Goal: Transaction & Acquisition: Purchase product/service

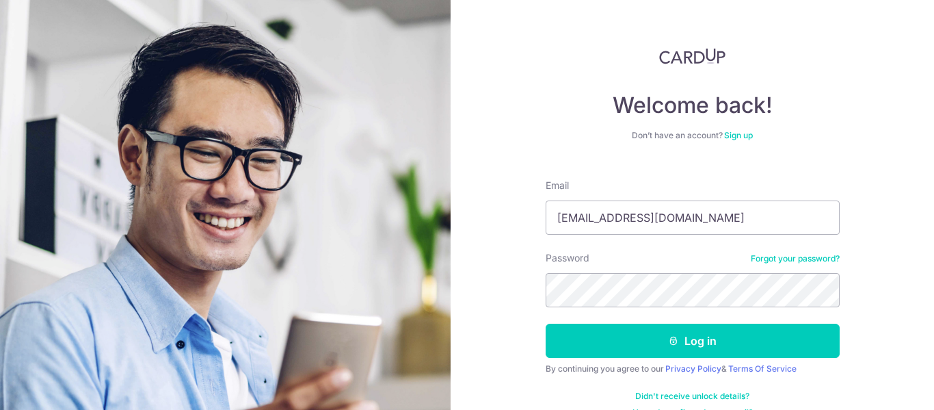
click at [546, 324] on button "Log in" at bounding box center [693, 341] width 294 height 34
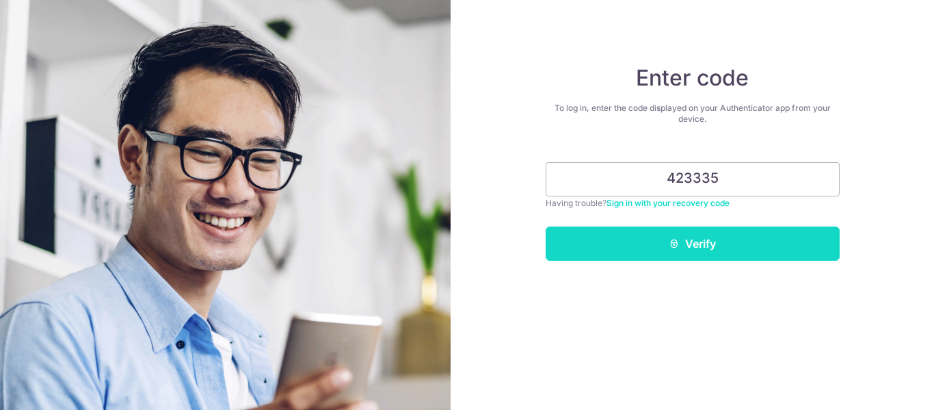
type input "423335"
click at [693, 259] on button "Verify" at bounding box center [693, 243] width 294 height 34
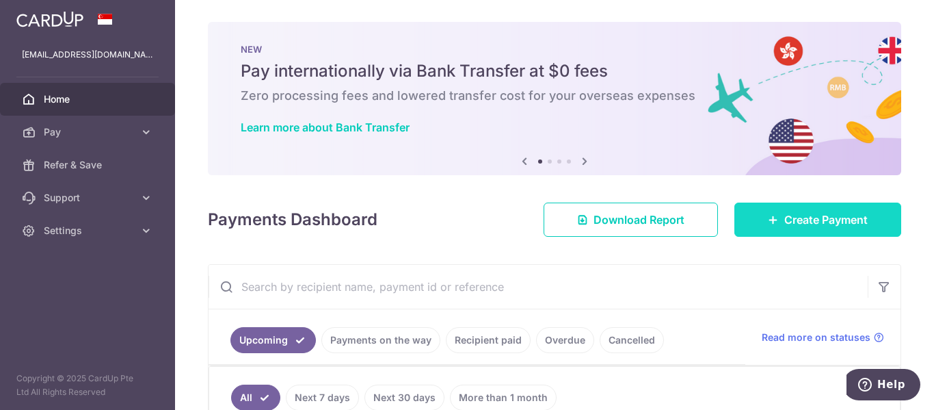
click at [822, 218] on span "Create Payment" at bounding box center [826, 219] width 83 height 16
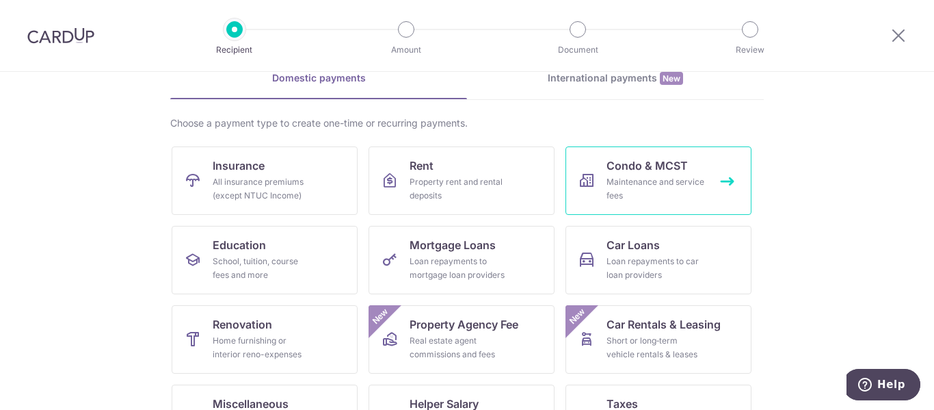
scroll to position [66, 0]
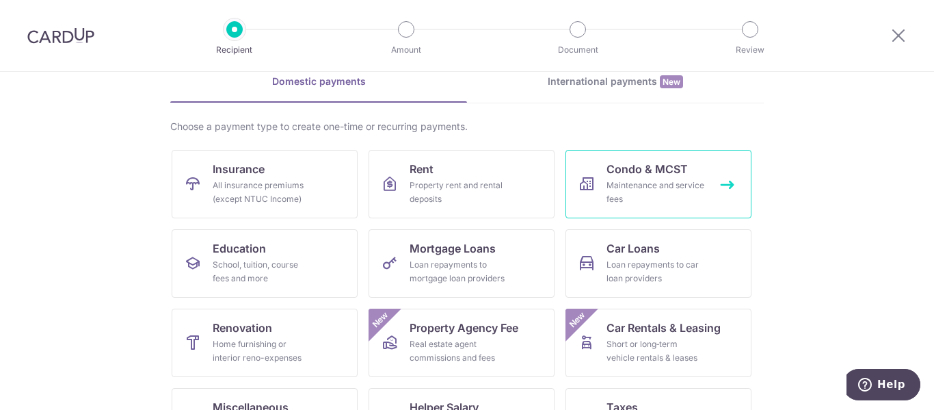
click at [643, 153] on link "Condo & MCST Maintenance and service fees" at bounding box center [659, 184] width 186 height 68
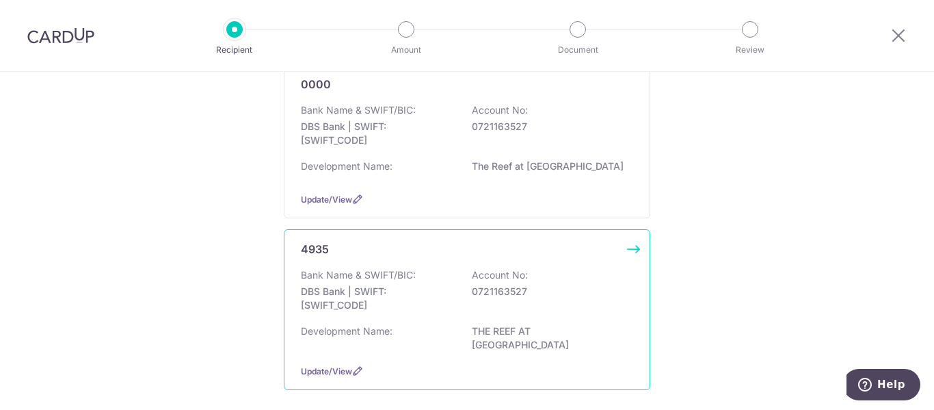
scroll to position [205, 0]
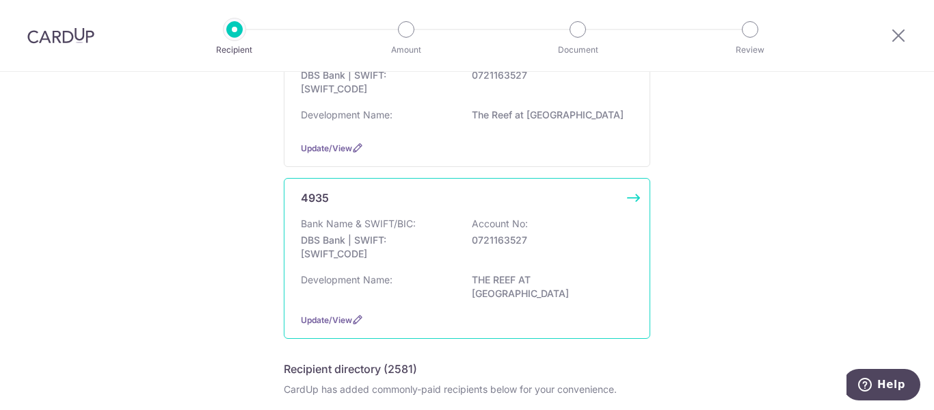
click at [538, 253] on div "Bank Name & SWIFT/BIC: DBS Bank | SWIFT: DBSSSGSGXXX Account No: 0721163527" at bounding box center [467, 242] width 332 height 51
click at [541, 253] on div "Bank Name & SWIFT/BIC: DBS Bank | SWIFT: DBSSSGSGXXX Account No: 0721163527" at bounding box center [467, 242] width 332 height 51
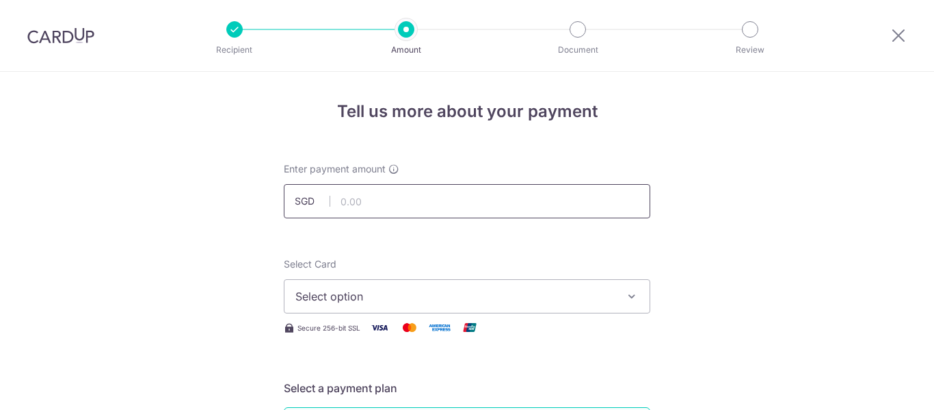
click at [458, 210] on input "text" at bounding box center [467, 201] width 367 height 34
type input "1,340.70"
click at [452, 302] on span "Select option" at bounding box center [454, 296] width 319 height 16
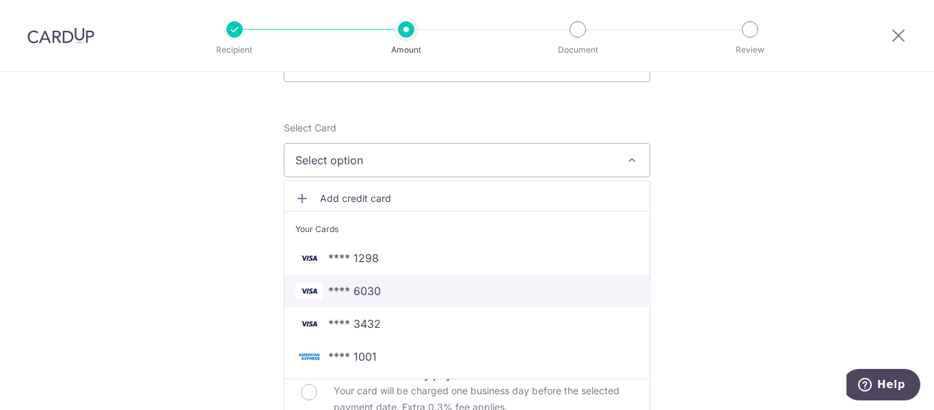
scroll to position [137, 0]
click at [395, 289] on span "**** 6030" at bounding box center [466, 290] width 343 height 16
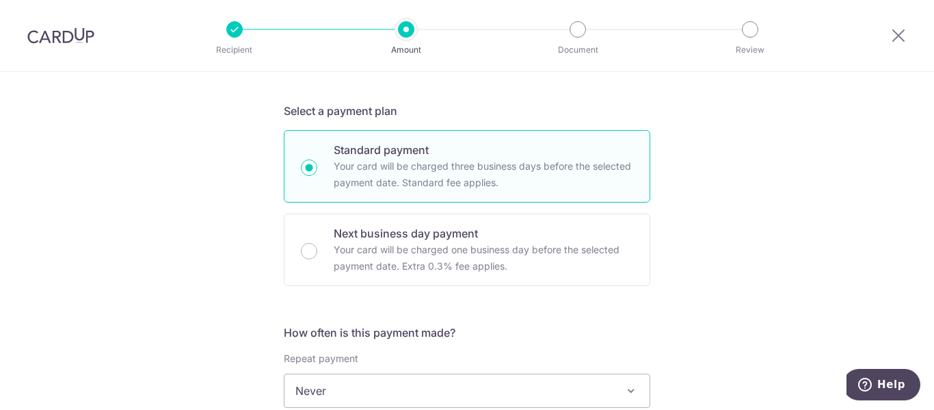
scroll to position [410, 0]
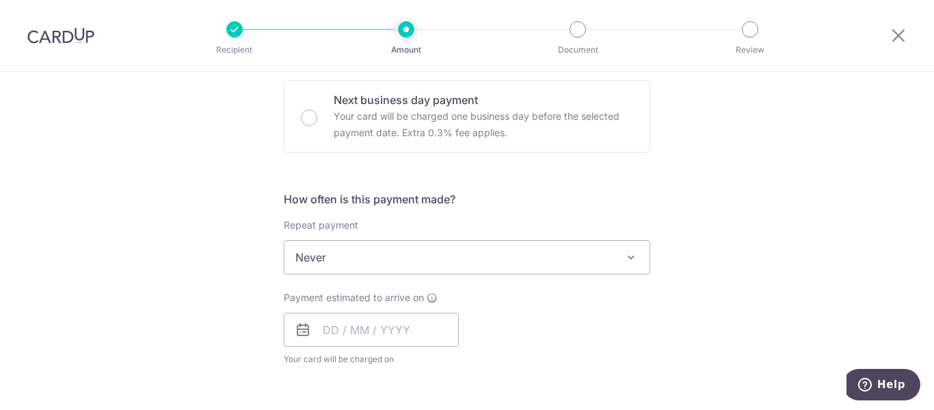
click at [503, 259] on span "Never" at bounding box center [467, 257] width 365 height 33
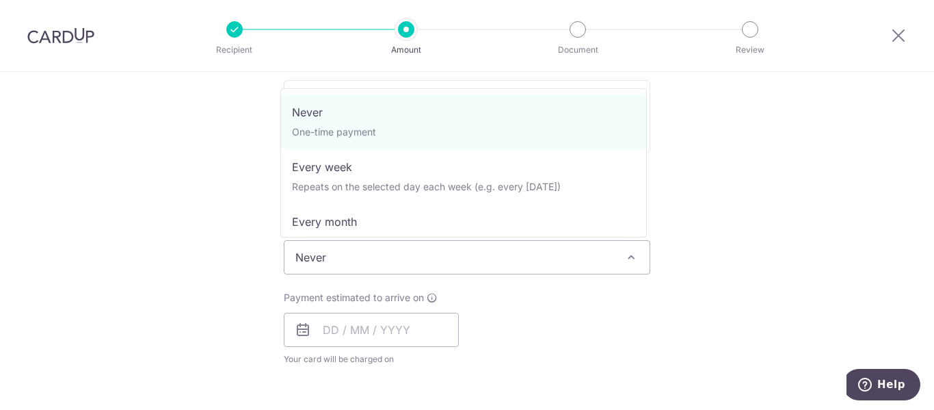
click at [485, 261] on span "Never" at bounding box center [467, 257] width 365 height 33
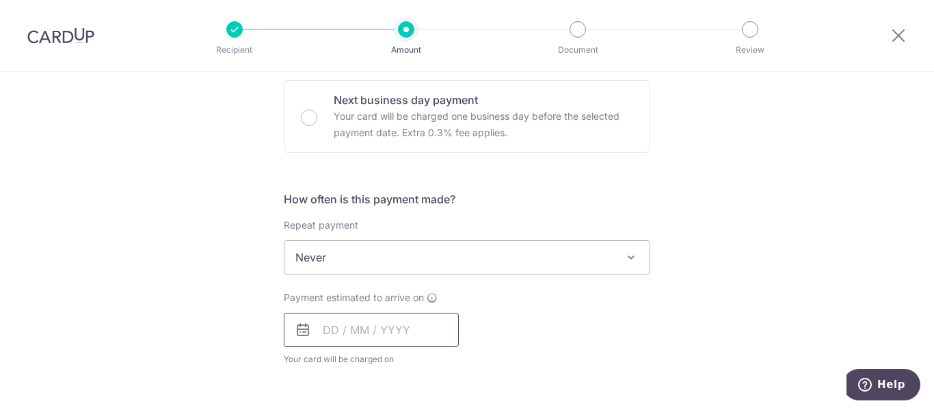
click at [394, 345] on input "text" at bounding box center [371, 330] width 175 height 34
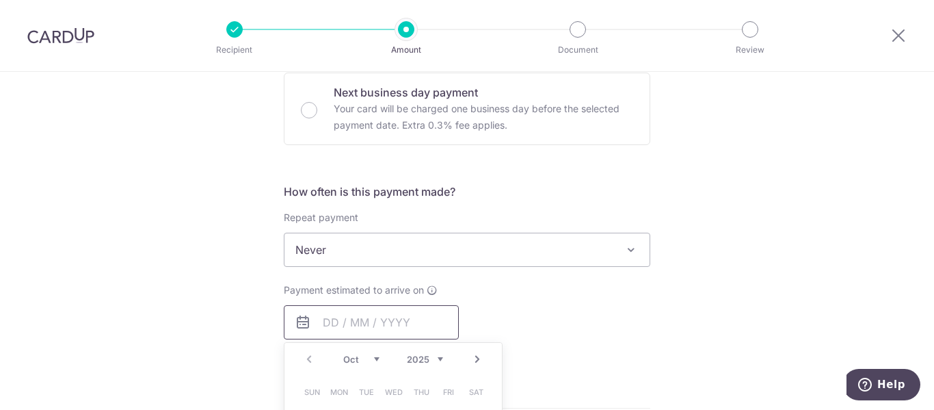
scroll to position [479, 0]
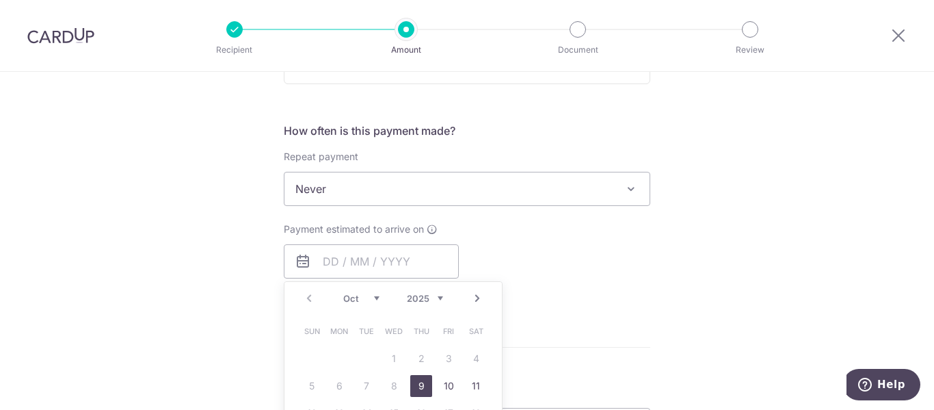
click at [404, 193] on span "Never" at bounding box center [467, 188] width 365 height 33
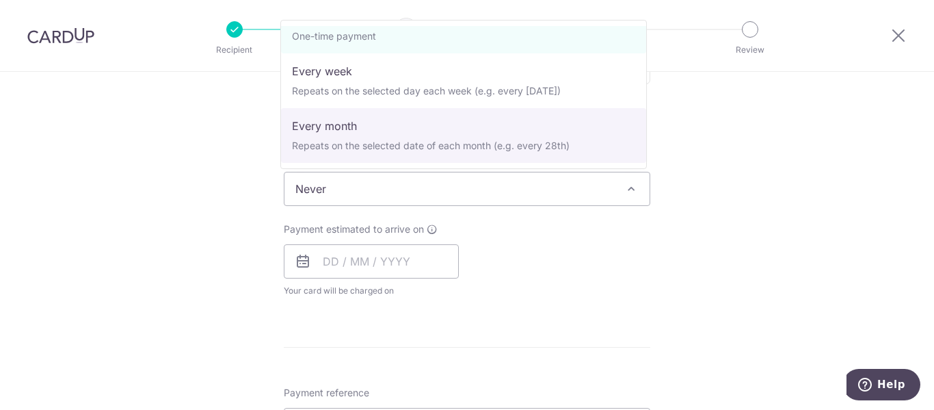
scroll to position [68, 0]
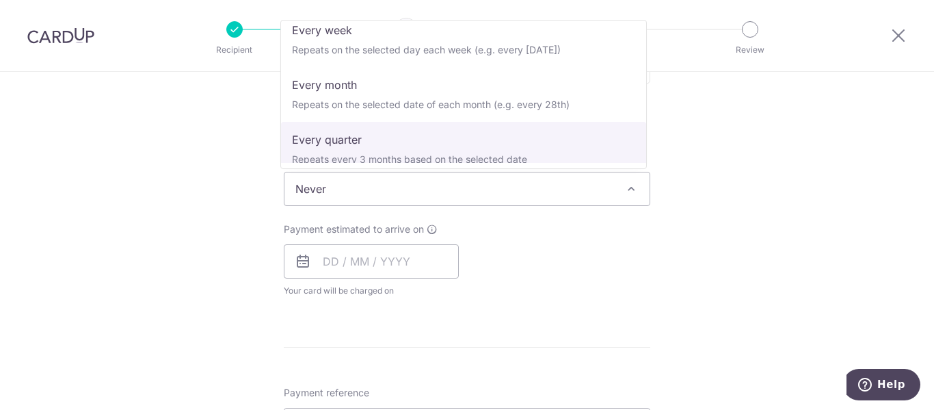
select select "4"
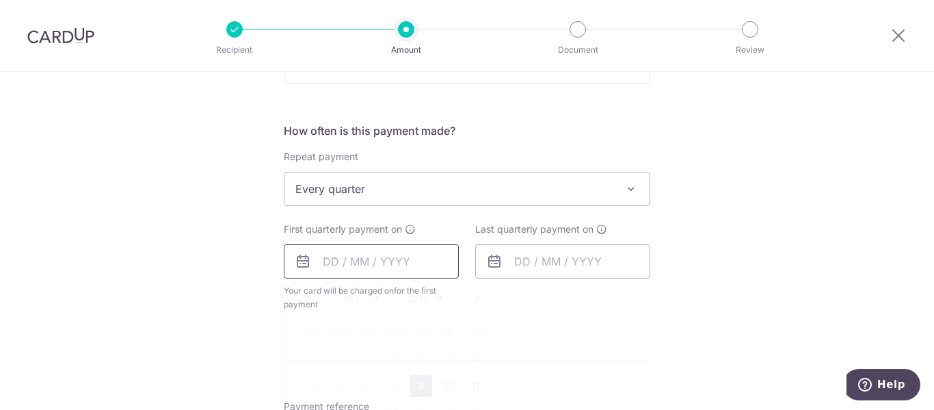
click at [400, 264] on input "text" at bounding box center [371, 261] width 175 height 34
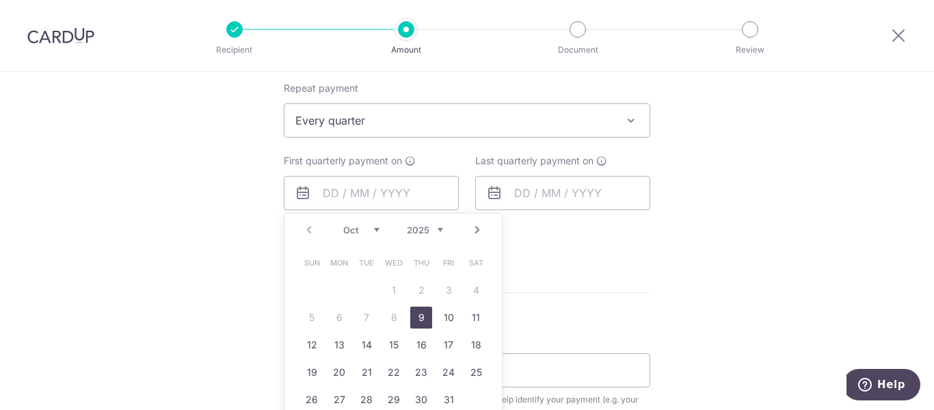
click at [417, 313] on link "9" at bounding box center [421, 317] width 22 height 22
type input "[DATE]"
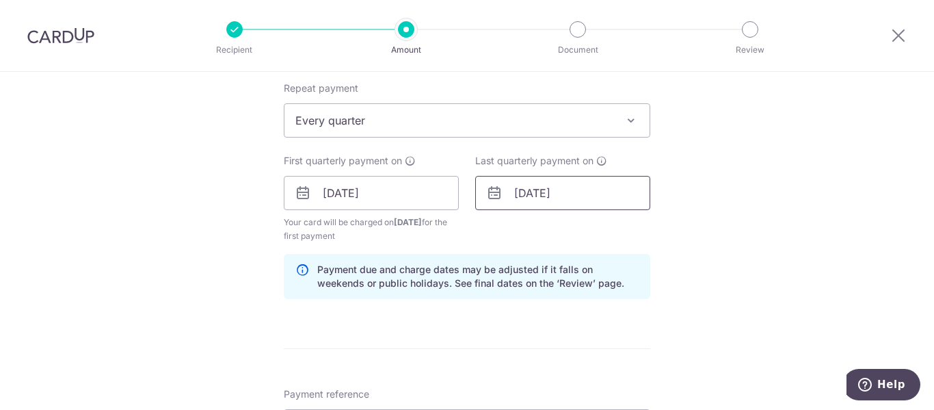
click at [568, 196] on input "[DATE]" at bounding box center [562, 193] width 175 height 34
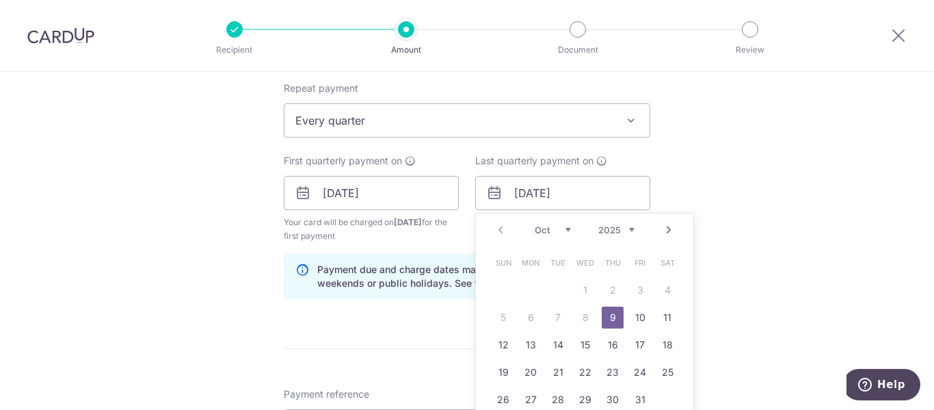
click at [664, 228] on link "Next" at bounding box center [669, 230] width 16 height 16
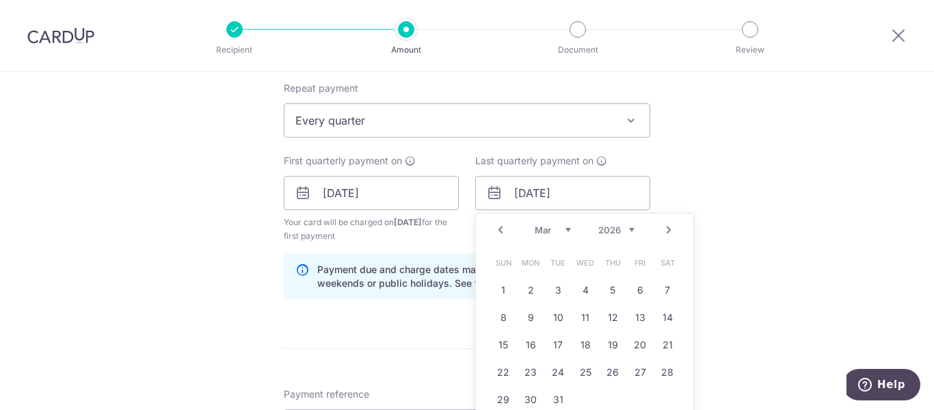
click at [664, 228] on link "Next" at bounding box center [669, 230] width 16 height 16
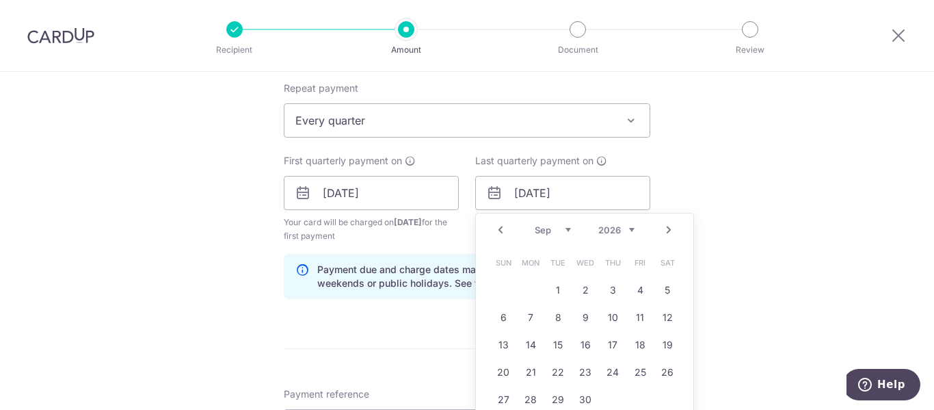
click at [664, 228] on link "Next" at bounding box center [669, 230] width 16 height 16
click at [500, 229] on link "Prev" at bounding box center [500, 230] width 16 height 16
click at [639, 293] on link "2" at bounding box center [640, 290] width 22 height 22
type input "02/10/2026"
click at [639, 293] on link "2" at bounding box center [640, 290] width 22 height 22
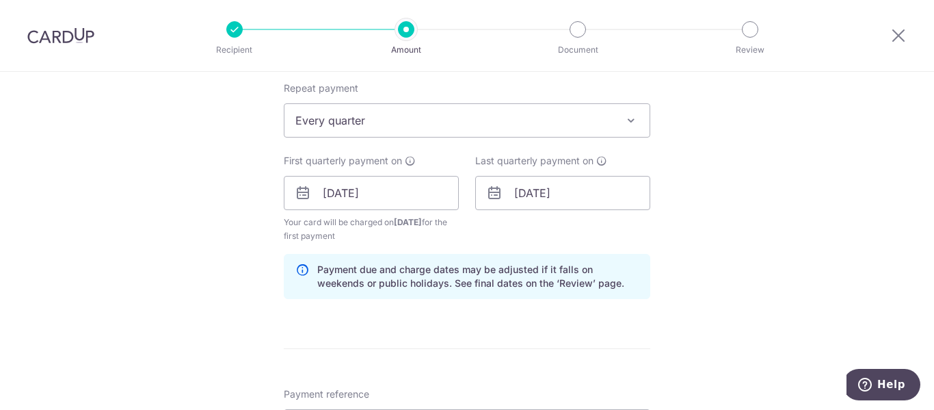
click at [666, 265] on div "Tell us more about your payment Enter payment amount SGD 1,340.70 1340.70 Selec…" at bounding box center [467, 178] width 934 height 1307
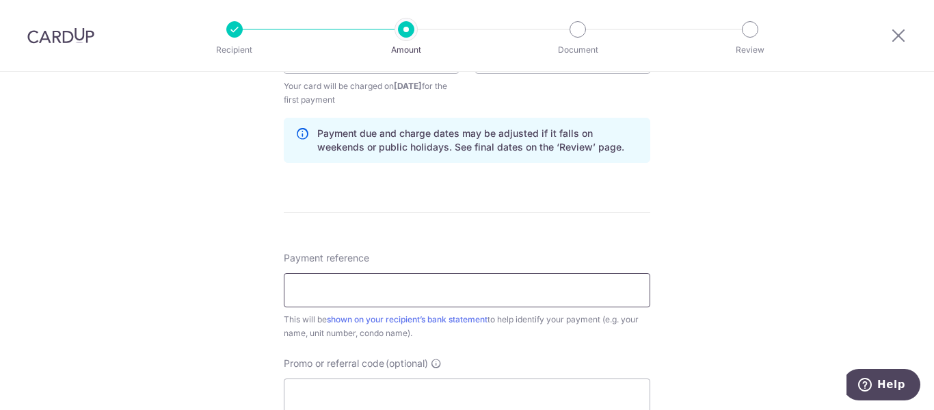
scroll to position [684, 0]
click at [436, 278] on input "Payment reference" at bounding box center [467, 289] width 367 height 34
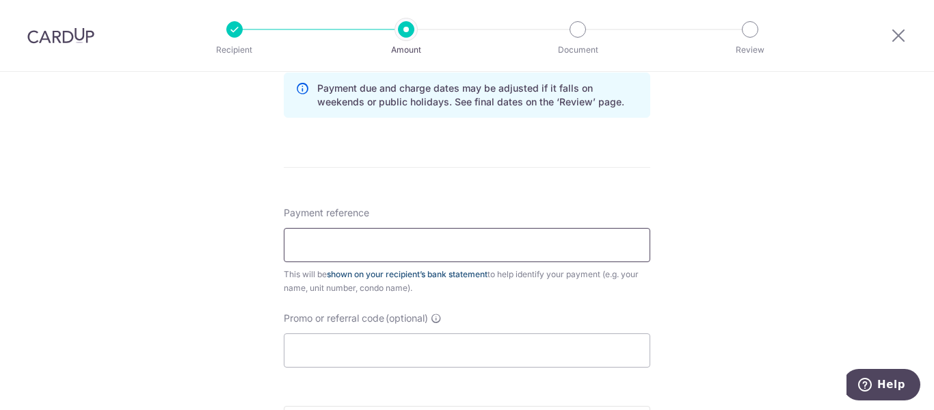
scroll to position [752, 0]
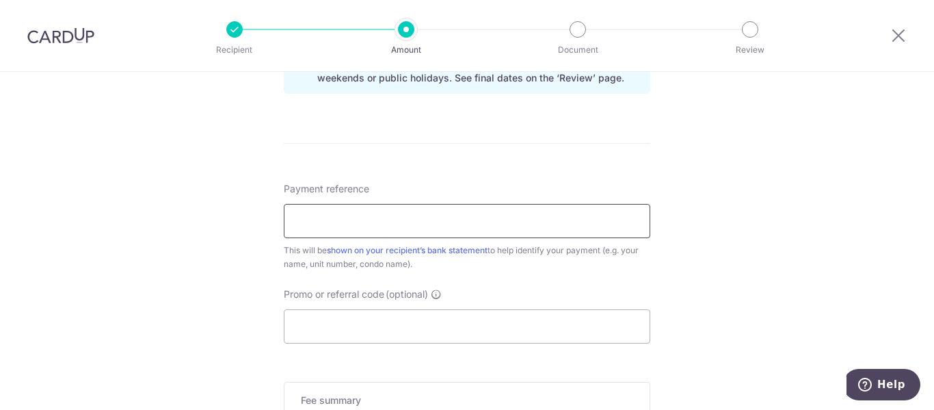
type input "Blk12-05-33"
click at [351, 321] on input "Promo or referral code (optional)" at bounding box center [467, 326] width 367 height 34
paste input "REC185"
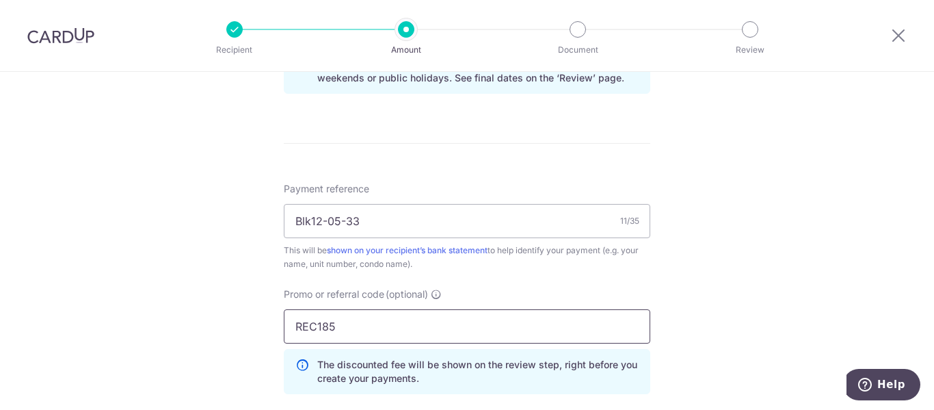
click at [625, 317] on input "REC185" at bounding box center [467, 326] width 367 height 34
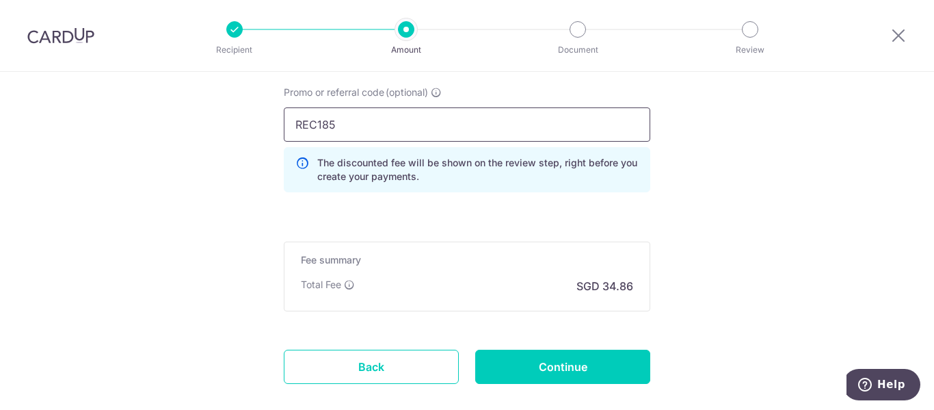
scroll to position [1031, 0]
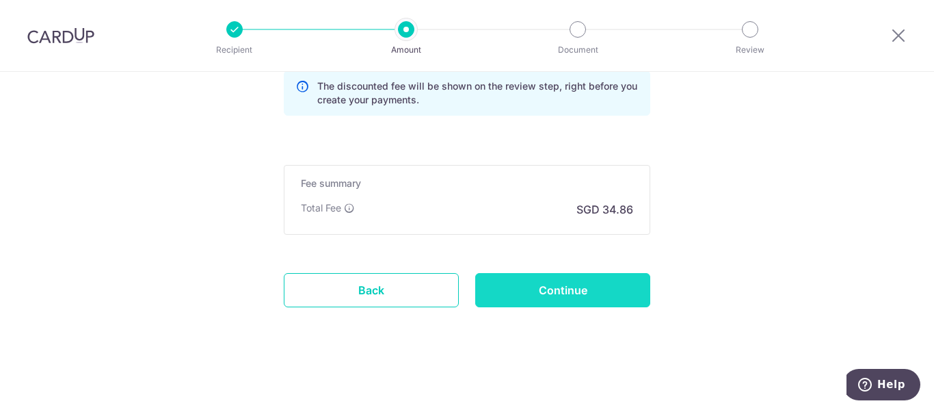
type input "REC185"
click at [548, 290] on input "Continue" at bounding box center [562, 290] width 175 height 34
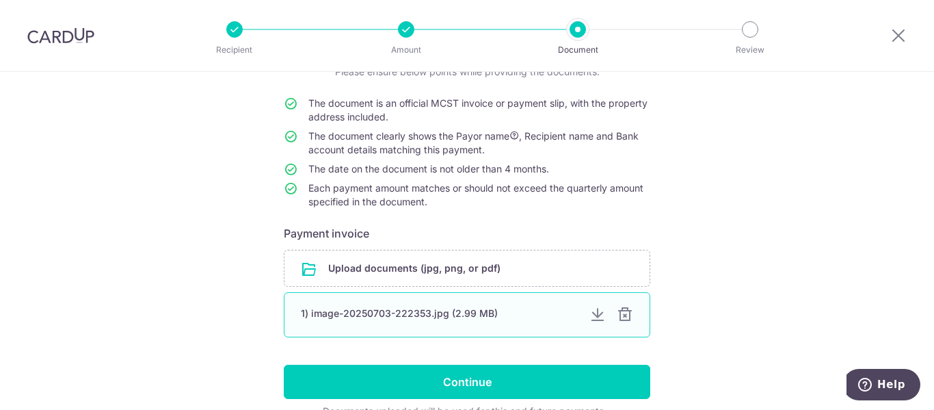
scroll to position [183, 0]
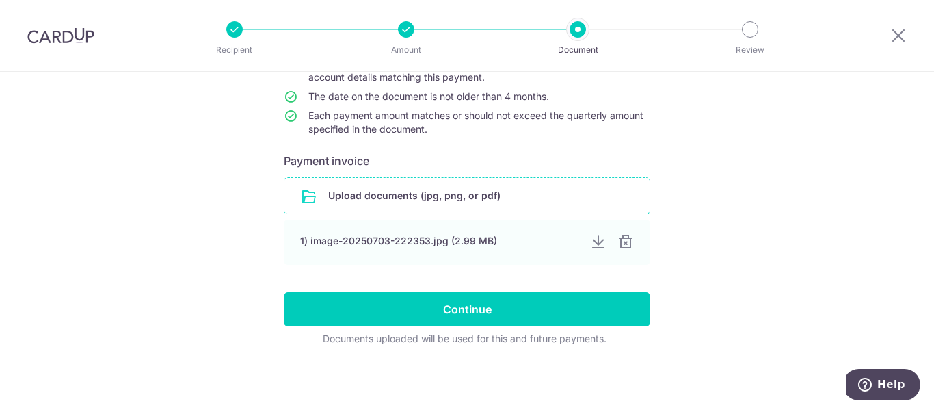
click at [491, 196] on input "file" at bounding box center [467, 196] width 365 height 36
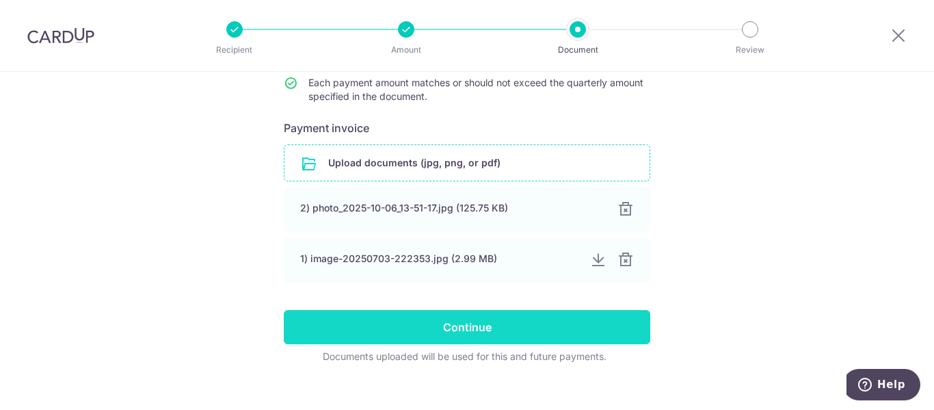
scroll to position [234, 0]
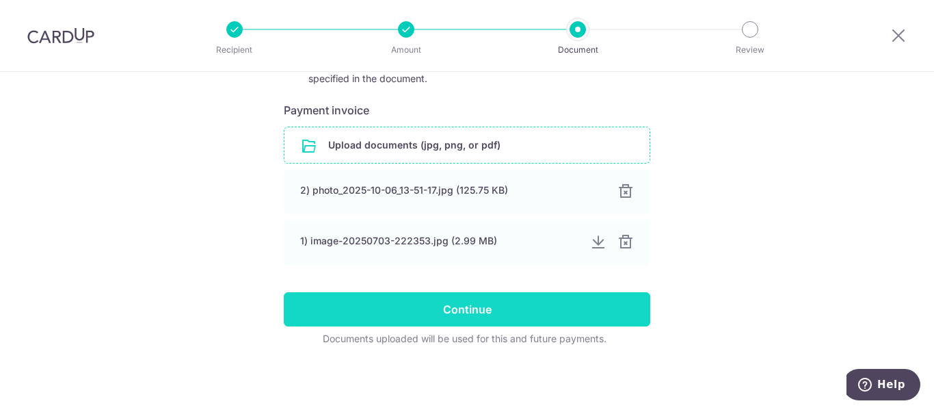
click at [564, 298] on input "Continue" at bounding box center [467, 309] width 367 height 34
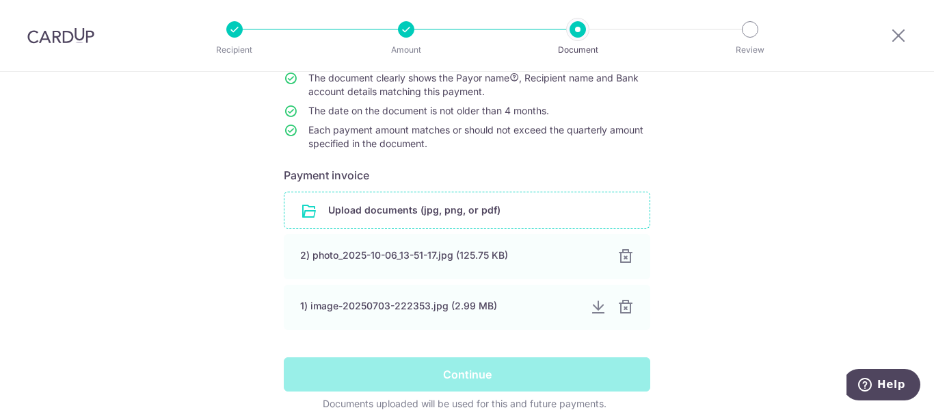
scroll to position [29, 0]
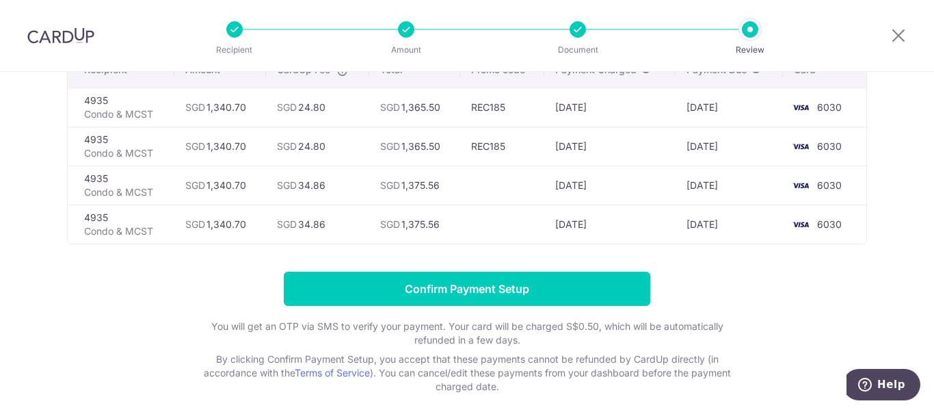
scroll to position [137, 0]
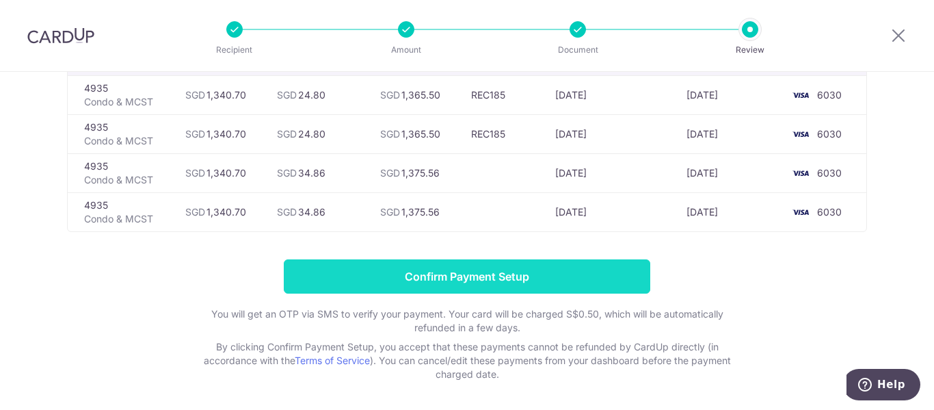
click at [456, 276] on input "Confirm Payment Setup" at bounding box center [467, 276] width 367 height 34
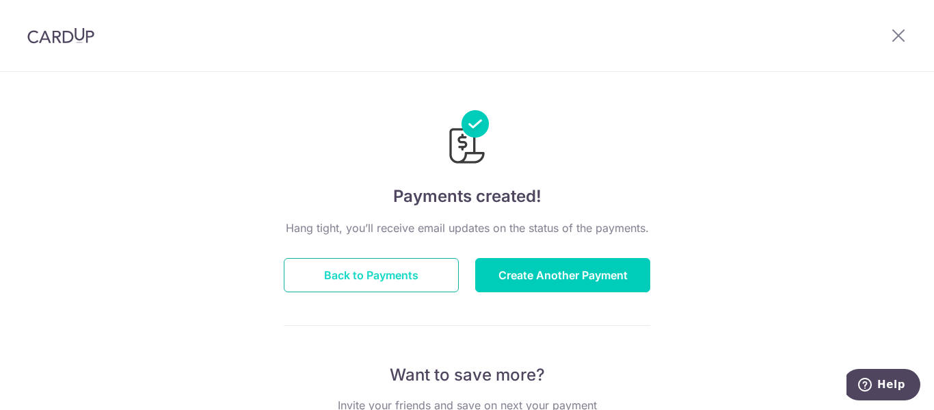
click at [397, 270] on button "Back to Payments" at bounding box center [371, 275] width 175 height 34
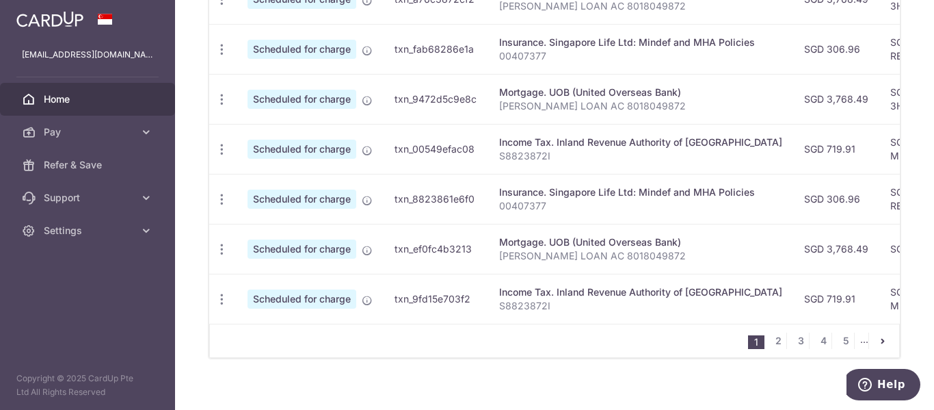
scroll to position [655, 0]
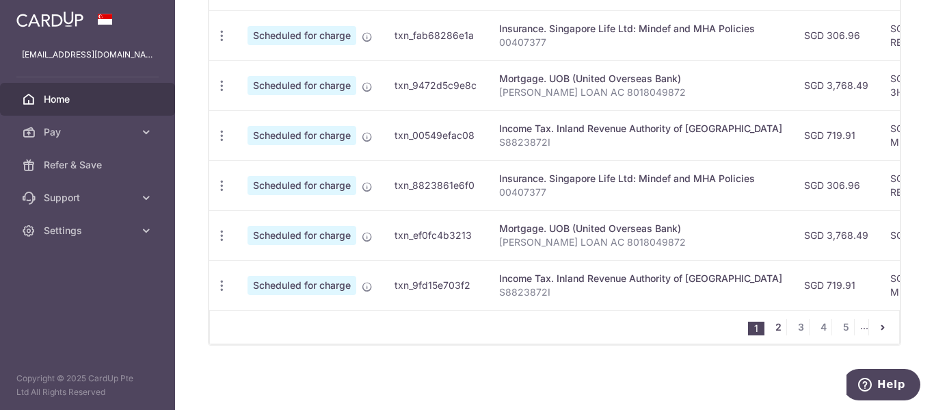
click at [770, 322] on link "2" at bounding box center [778, 327] width 16 height 16
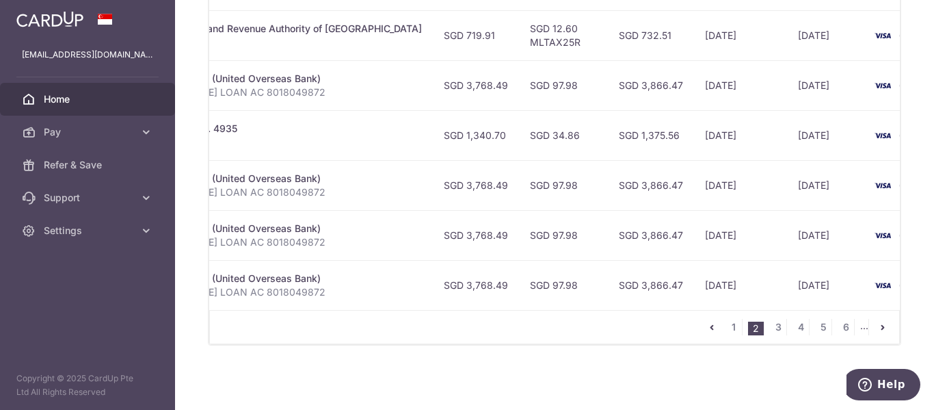
scroll to position [0, 378]
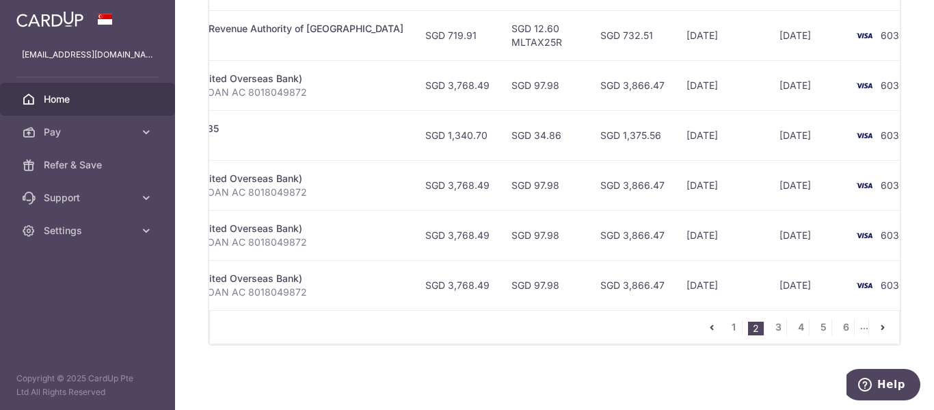
click at [887, 308] on div "× Pause Schedule Pause all future payments in this series Pause just this one p…" at bounding box center [554, 205] width 759 height 410
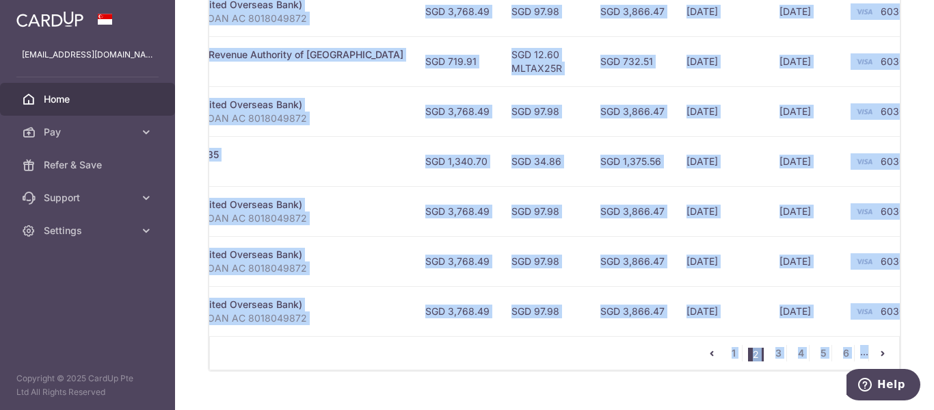
scroll to position [655, 0]
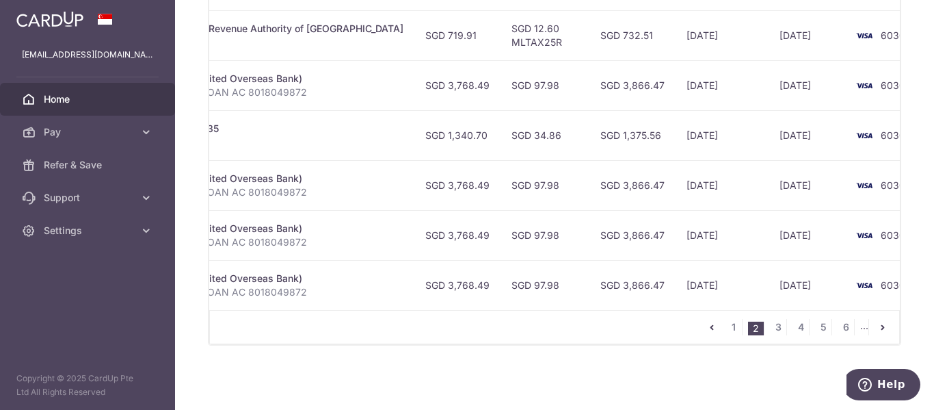
click at [750, 375] on div "× Pause Schedule Pause all future payments in this series Pause just this one p…" at bounding box center [554, 205] width 759 height 410
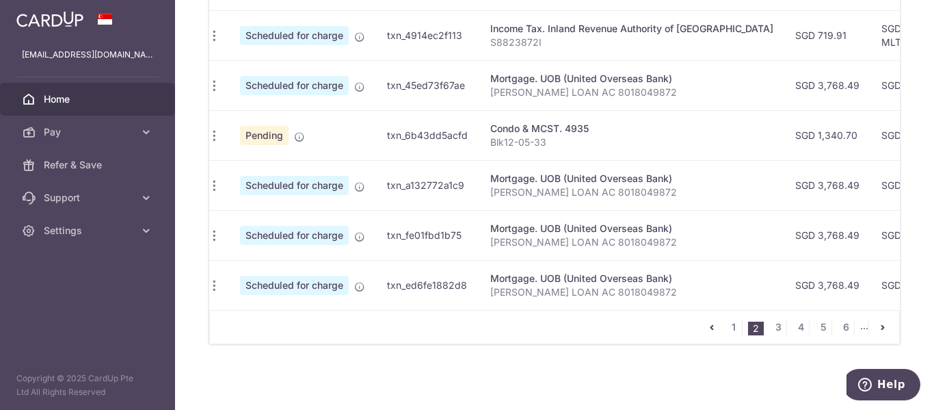
scroll to position [0, 0]
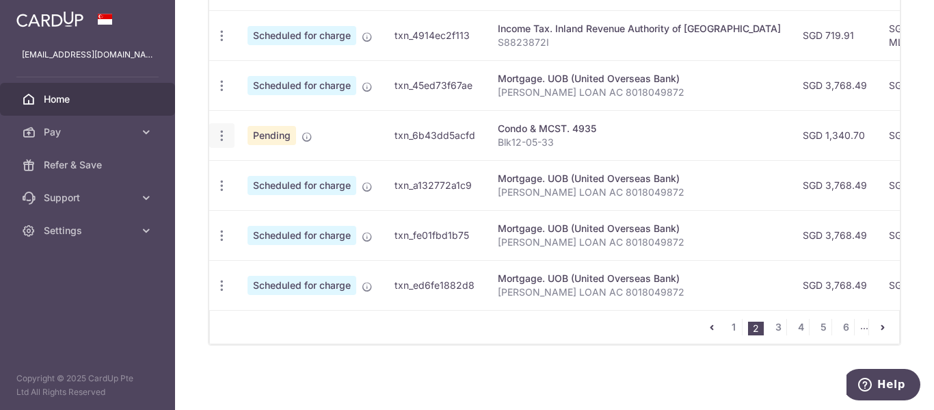
click at [213, 123] on div "Update payment Cancel payment" at bounding box center [221, 135] width 25 height 25
click at [219, 129] on icon "button" at bounding box center [222, 136] width 14 height 14
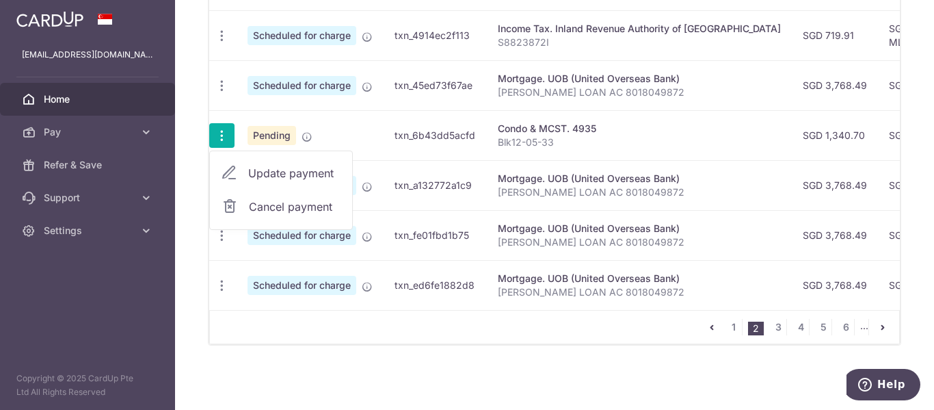
click at [261, 198] on span "Cancel payment" at bounding box center [295, 206] width 92 height 16
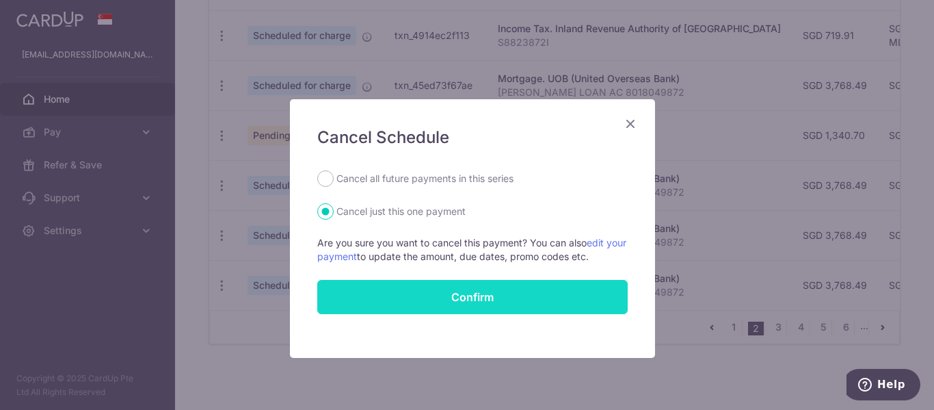
click at [431, 289] on button "Confirm" at bounding box center [472, 297] width 311 height 34
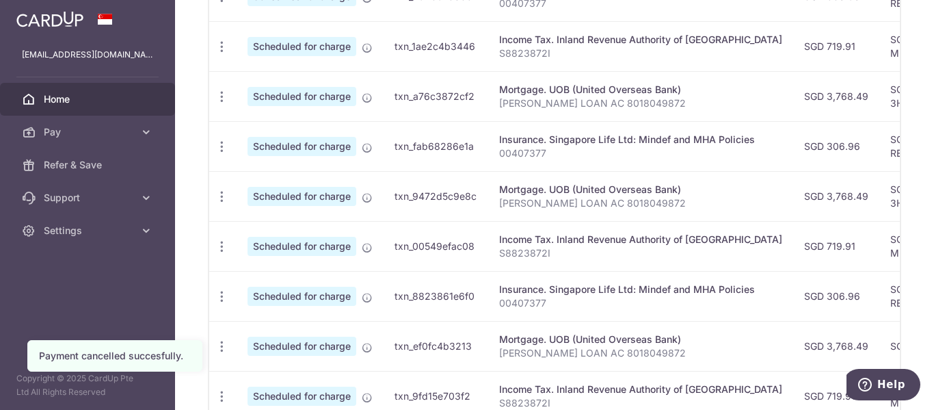
scroll to position [655, 0]
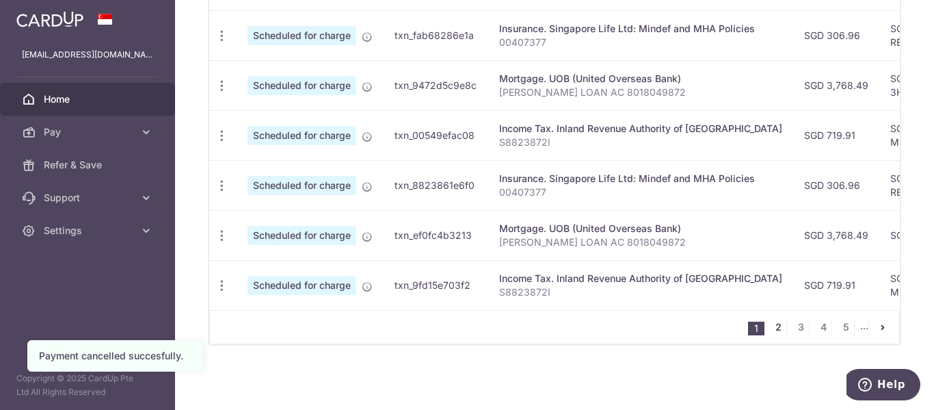
click at [770, 330] on link "2" at bounding box center [778, 327] width 16 height 16
click at [0, 0] on div at bounding box center [0, 0] width 0 height 0
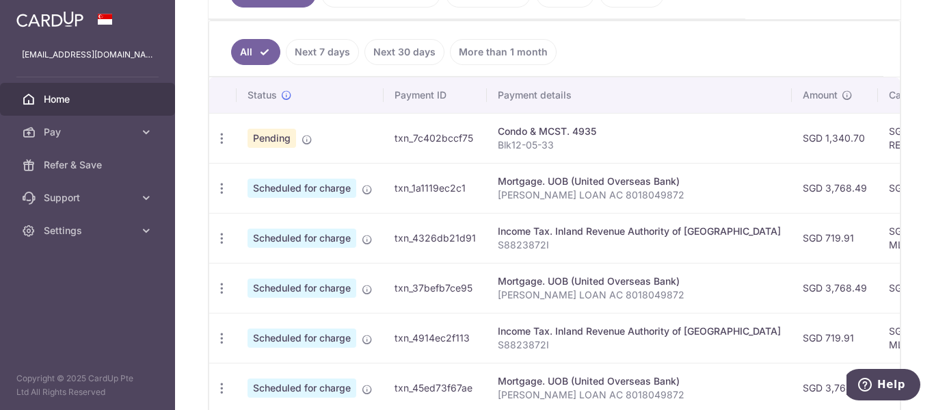
scroll to position [397, 0]
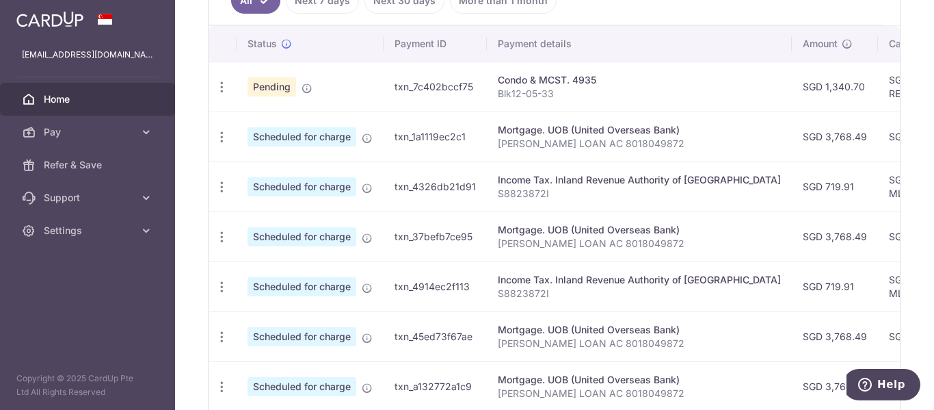
click at [730, 233] on div "Mortgage. UOB (United Overseas Bank)" at bounding box center [639, 230] width 283 height 14
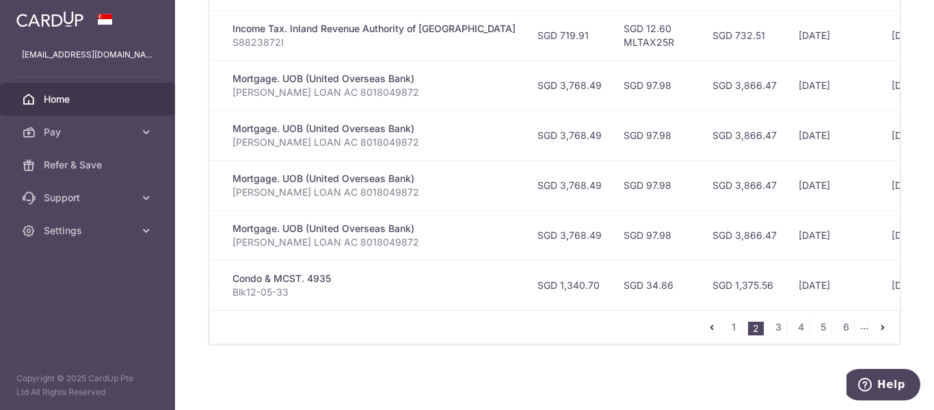
scroll to position [0, 241]
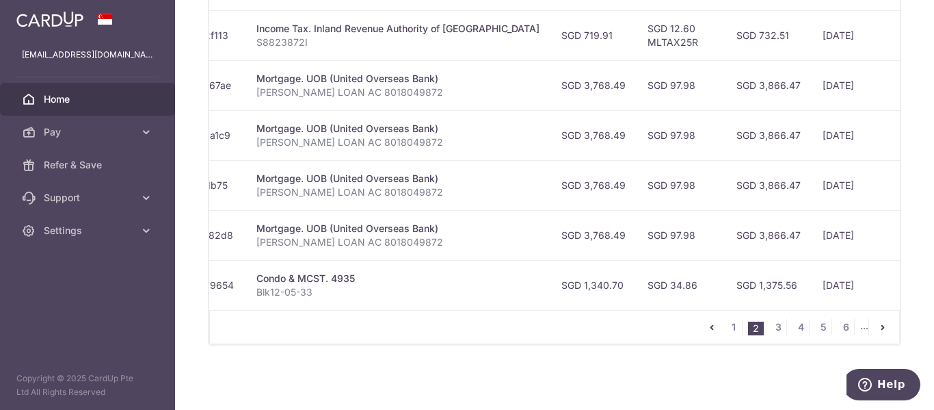
click at [551, 302] on td "SGD 1,340.70" at bounding box center [594, 285] width 86 height 50
drag, startPoint x: 504, startPoint y: 302, endPoint x: 553, endPoint y: 303, distance: 48.6
click at [553, 303] on div "Status Payment ID Payment details Amount CardUp fee Total amt. Charge date Due …" at bounding box center [554, 42] width 691 height 535
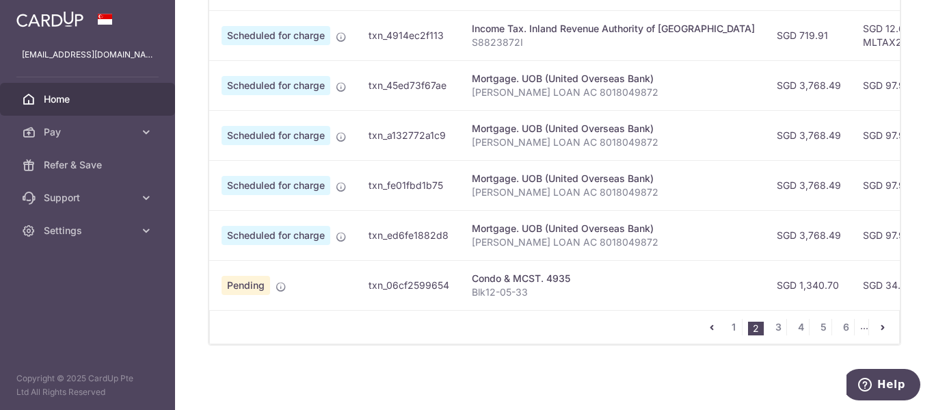
scroll to position [0, 0]
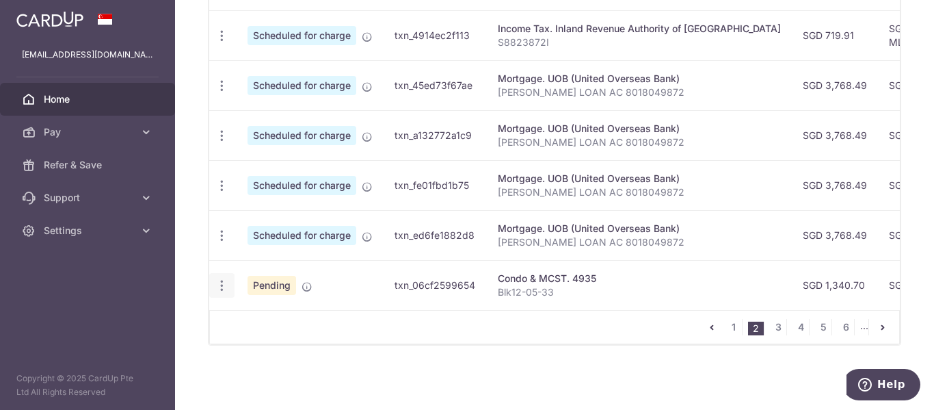
click at [228, 277] on div "Update payment Cancel payment" at bounding box center [221, 285] width 25 height 25
click at [224, 278] on icon "button" at bounding box center [222, 285] width 14 height 14
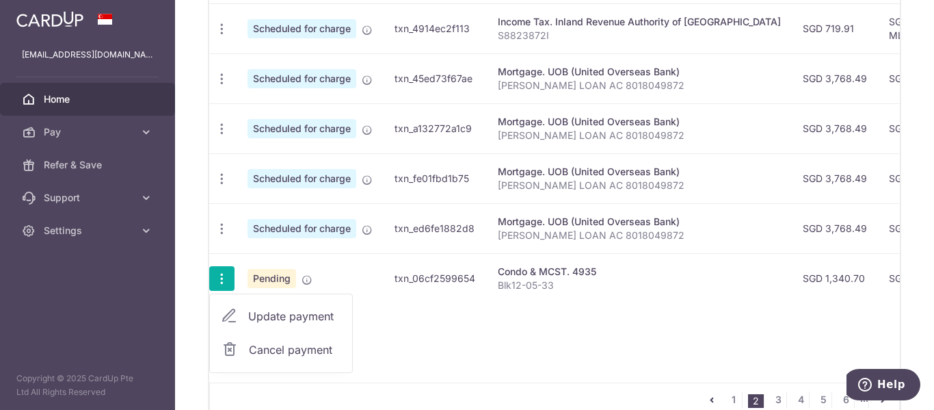
click at [281, 352] on span "Cancel payment" at bounding box center [295, 349] width 92 height 16
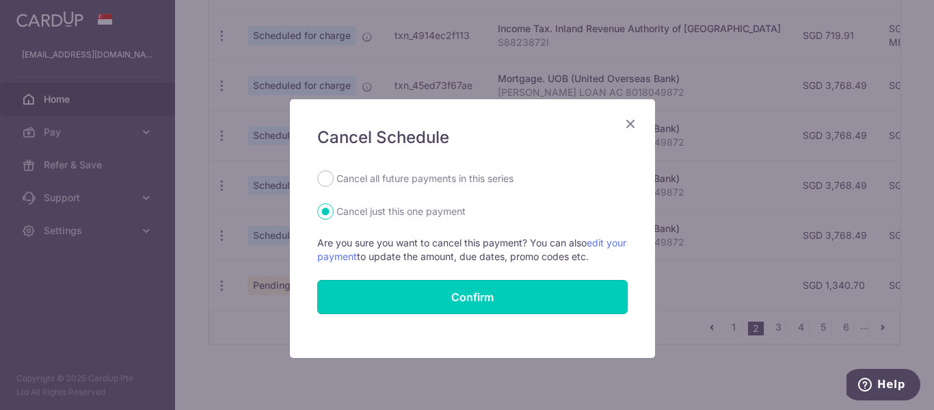
click at [480, 293] on button "Confirm" at bounding box center [472, 297] width 311 height 34
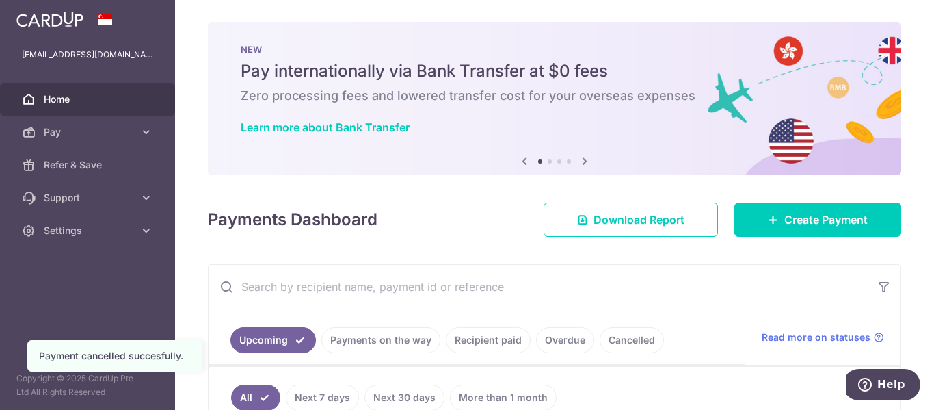
drag, startPoint x: 0, startPoint y: 0, endPoint x: 701, endPoint y: 263, distance: 749.0
click at [701, 263] on div "× Pause Schedule Pause all future payments in this series Pause just this one p…" at bounding box center [554, 205] width 759 height 410
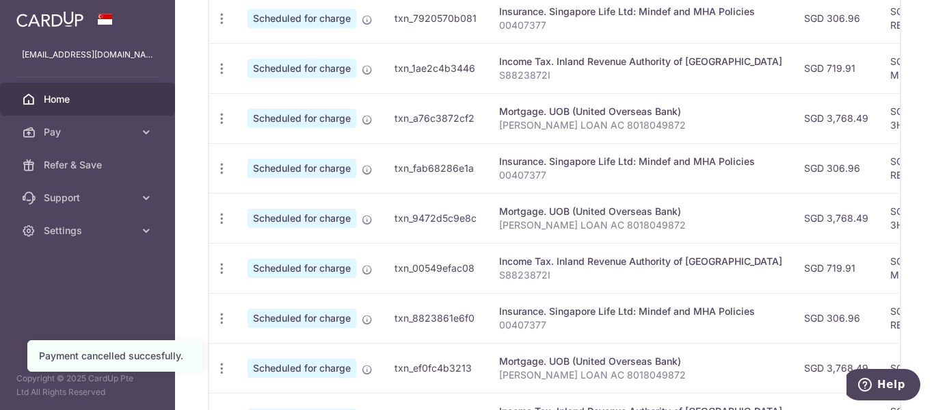
scroll to position [655, 0]
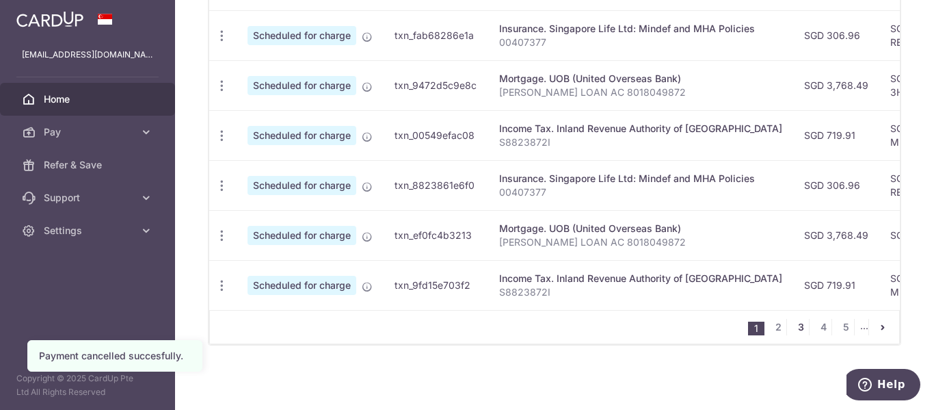
click at [794, 329] on link "3" at bounding box center [801, 327] width 16 height 16
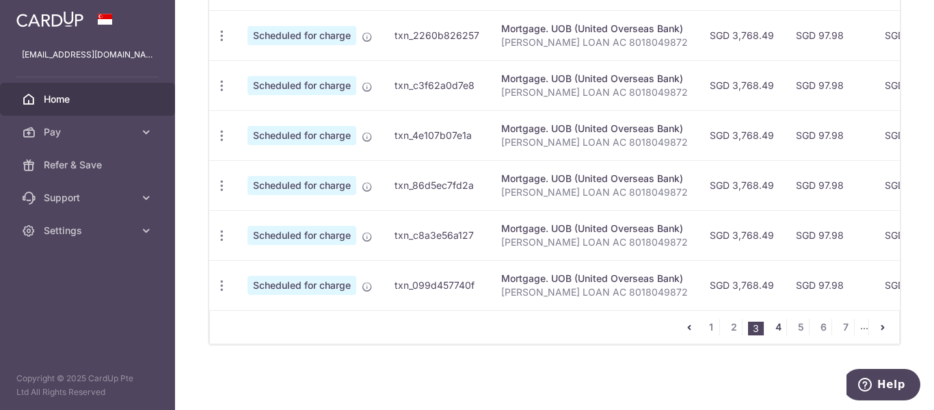
click at [776, 328] on link "4" at bounding box center [778, 327] width 16 height 16
click at [696, 328] on link "2" at bounding box center [703, 327] width 16 height 16
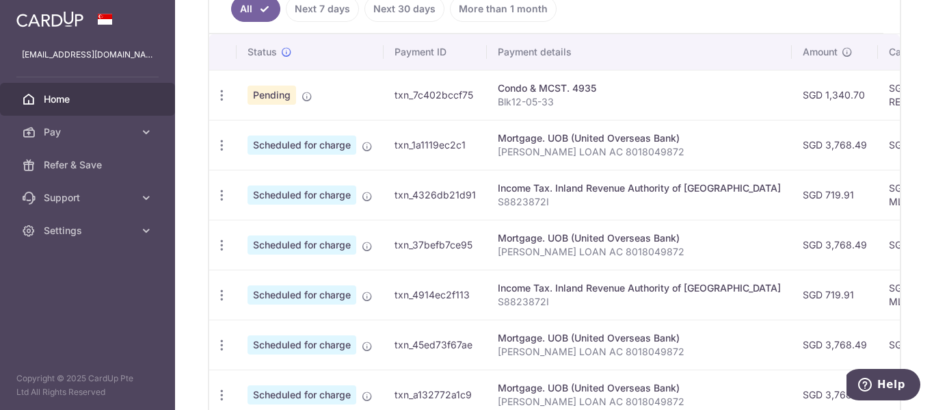
scroll to position [397, 0]
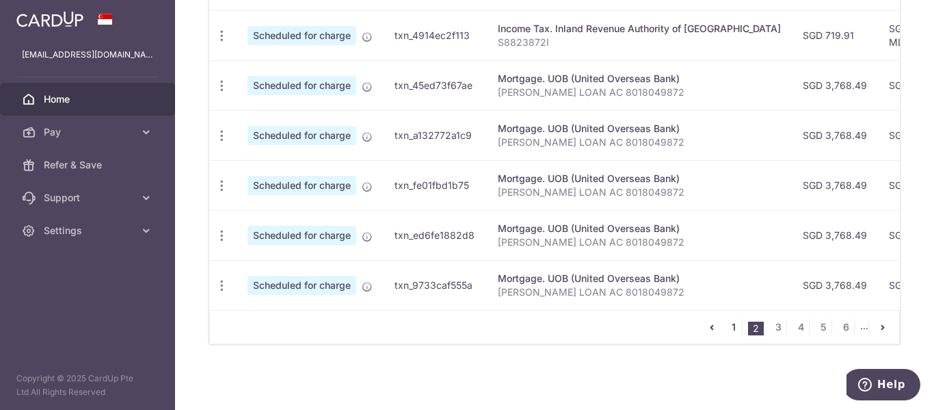
click at [726, 321] on link "1" at bounding box center [734, 327] width 16 height 16
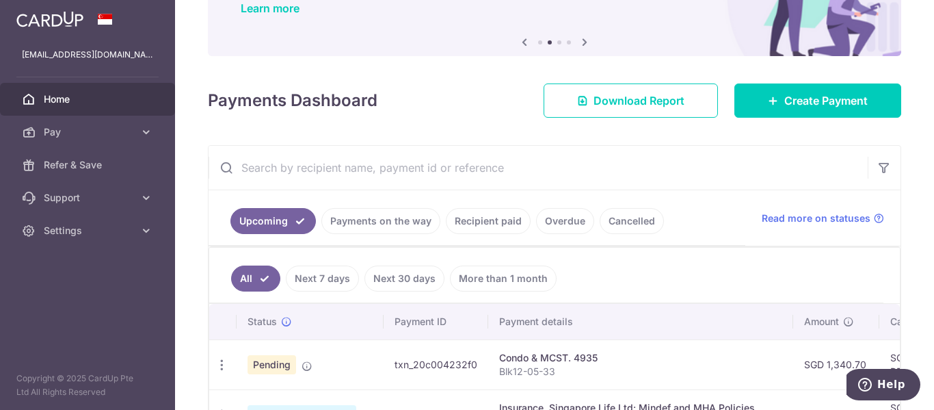
scroll to position [0, 0]
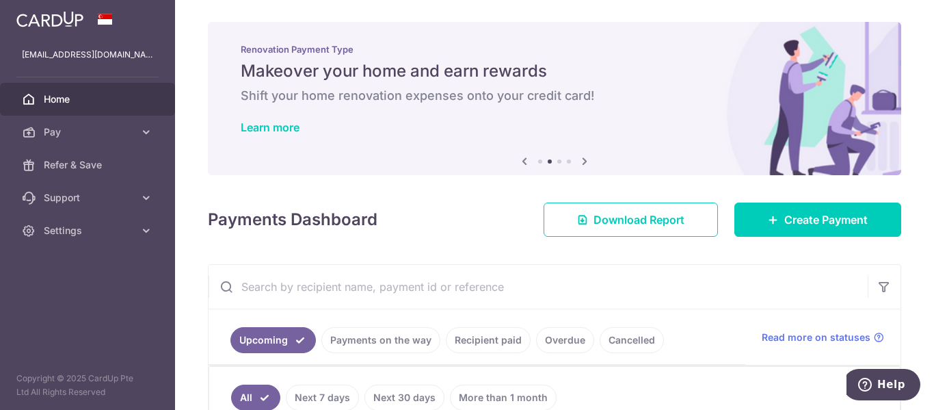
click at [98, 88] on link "Home" at bounding box center [87, 99] width 175 height 33
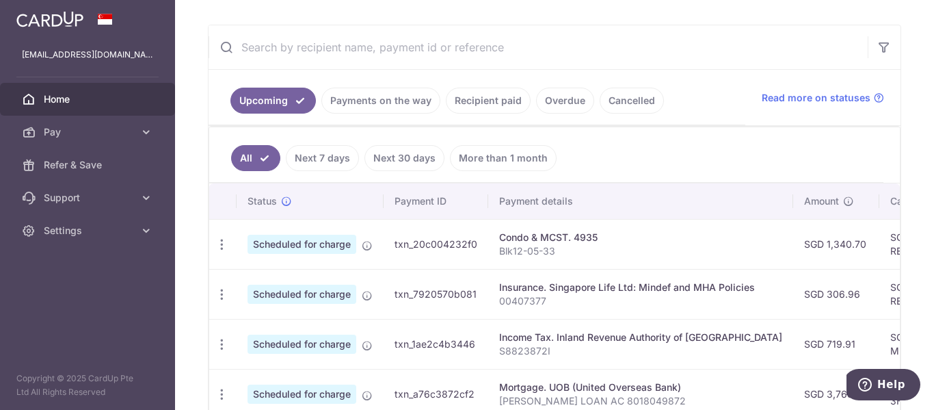
scroll to position [274, 0]
